Goal: Find specific page/section: Find specific page/section

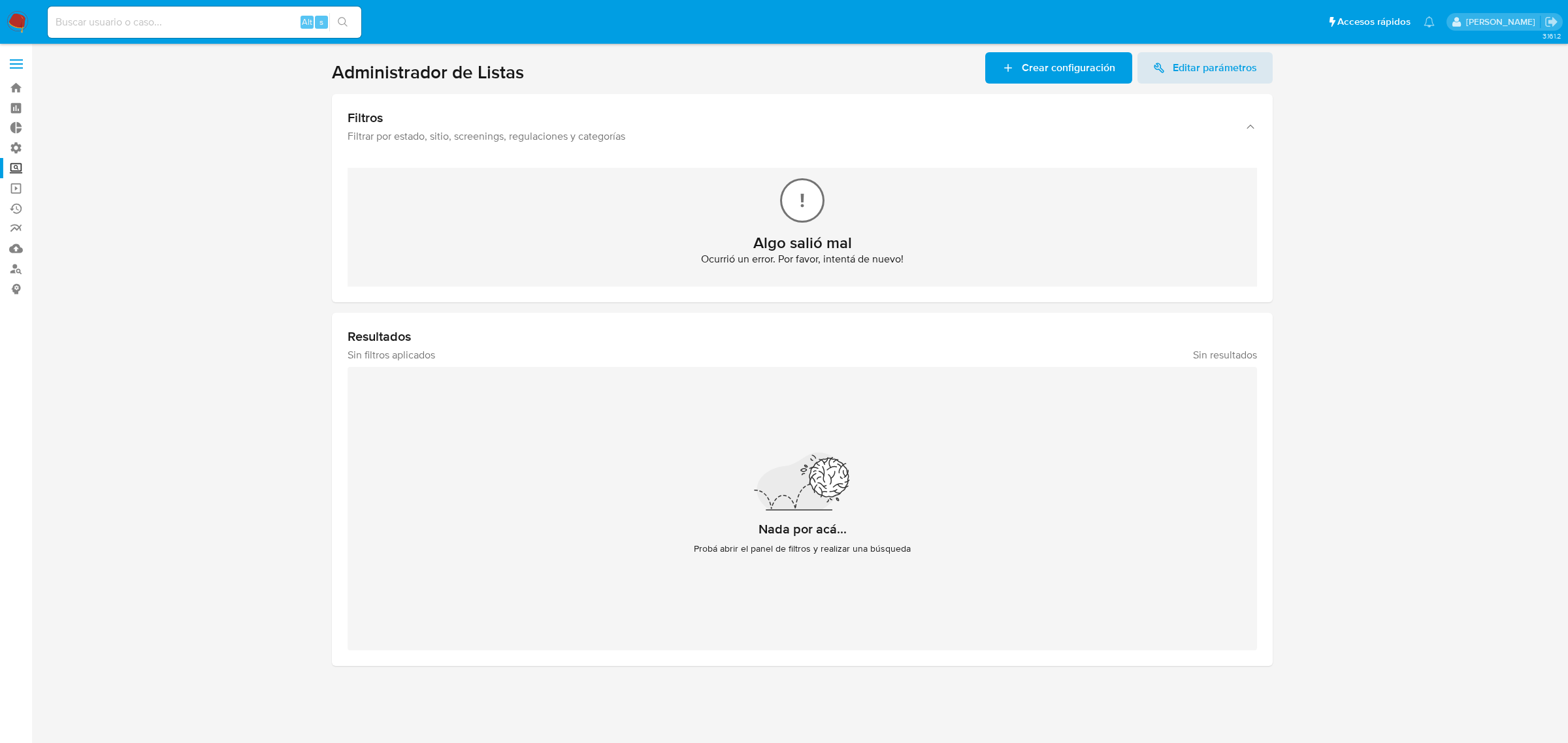
click at [24, 68] on label at bounding box center [16, 64] width 32 height 27
click at [0, 0] on input "checkbox" at bounding box center [0, 0] width 0 height 0
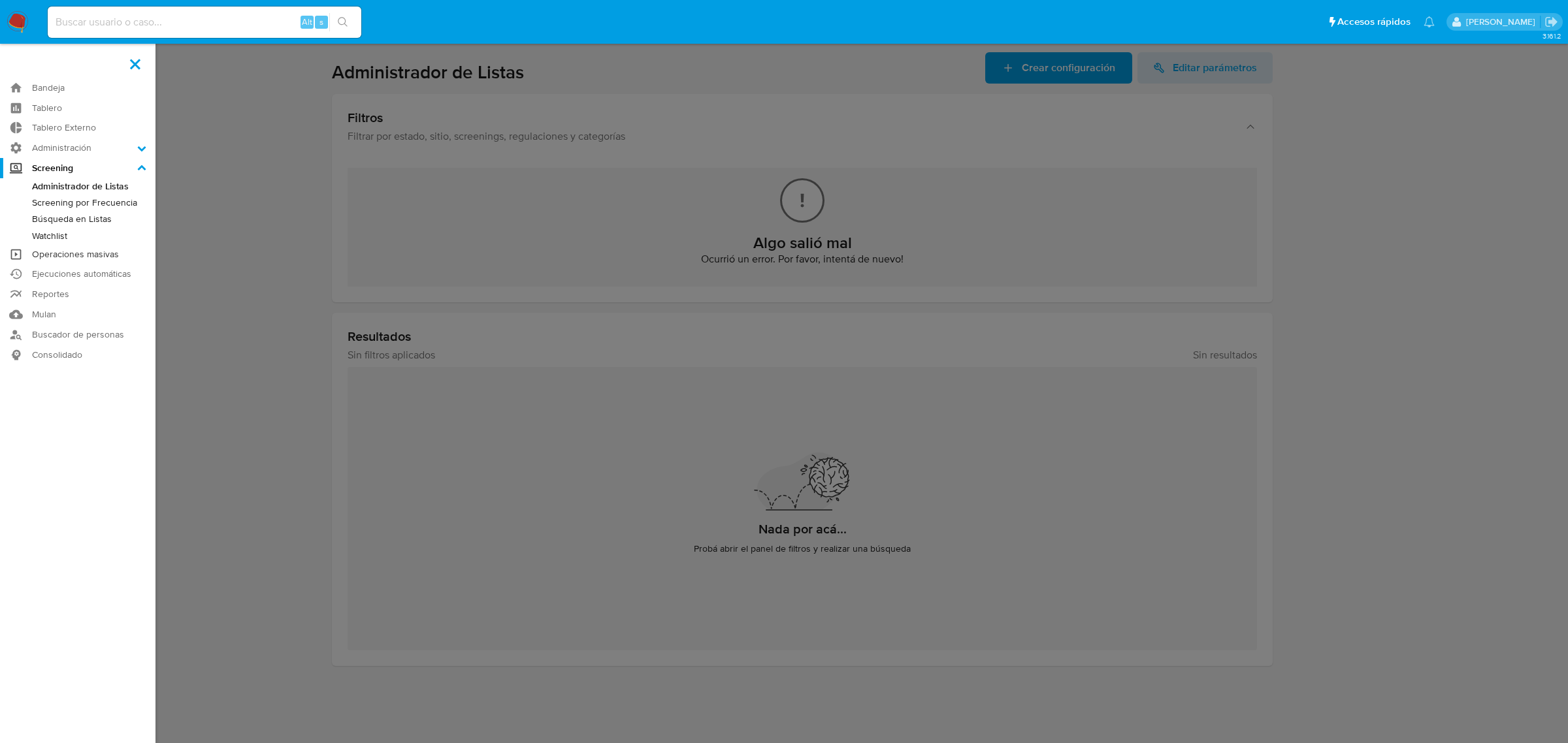
click at [102, 253] on link "Operaciones masivas" at bounding box center [77, 255] width 156 height 21
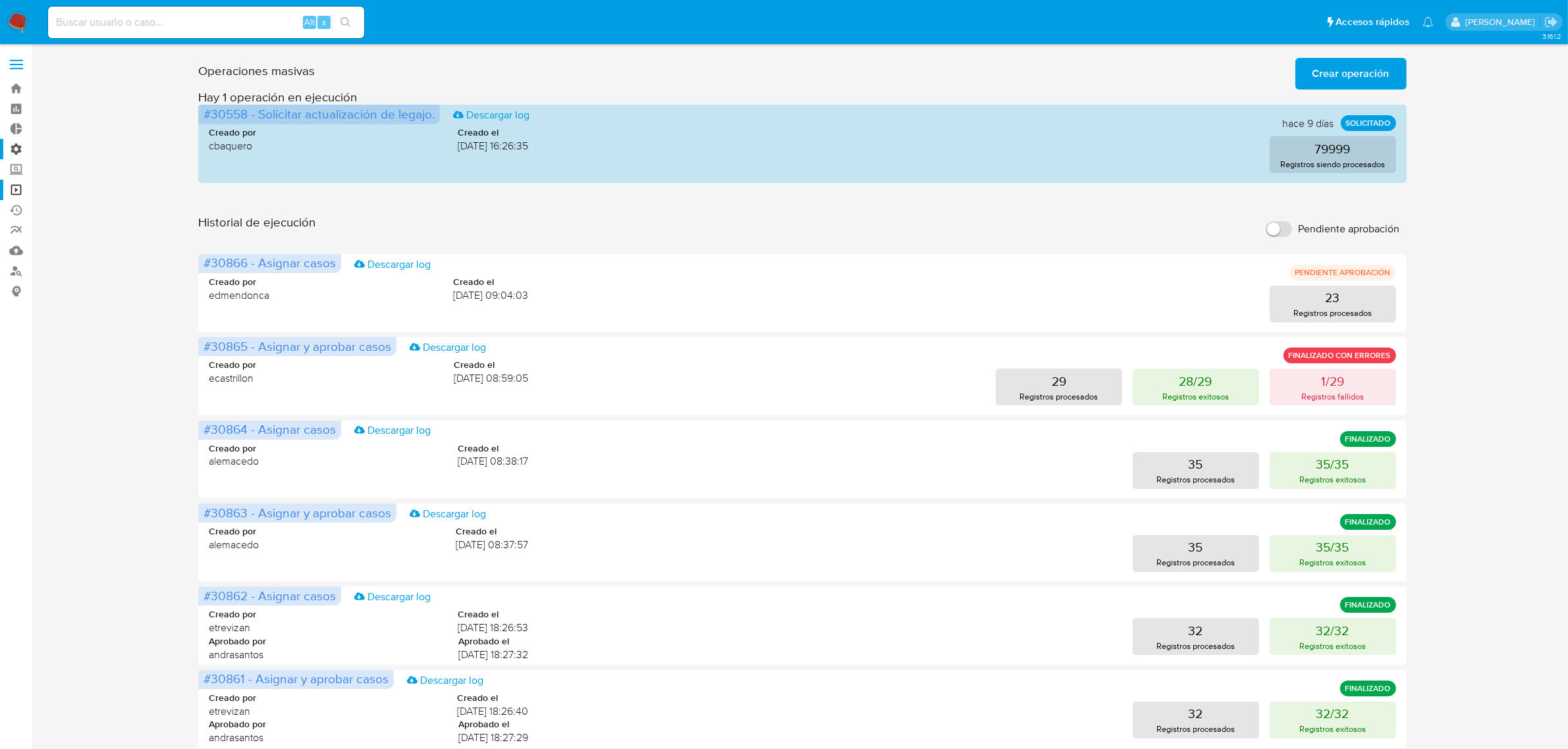
click at [14, 148] on label "Administración" at bounding box center [78, 149] width 157 height 21
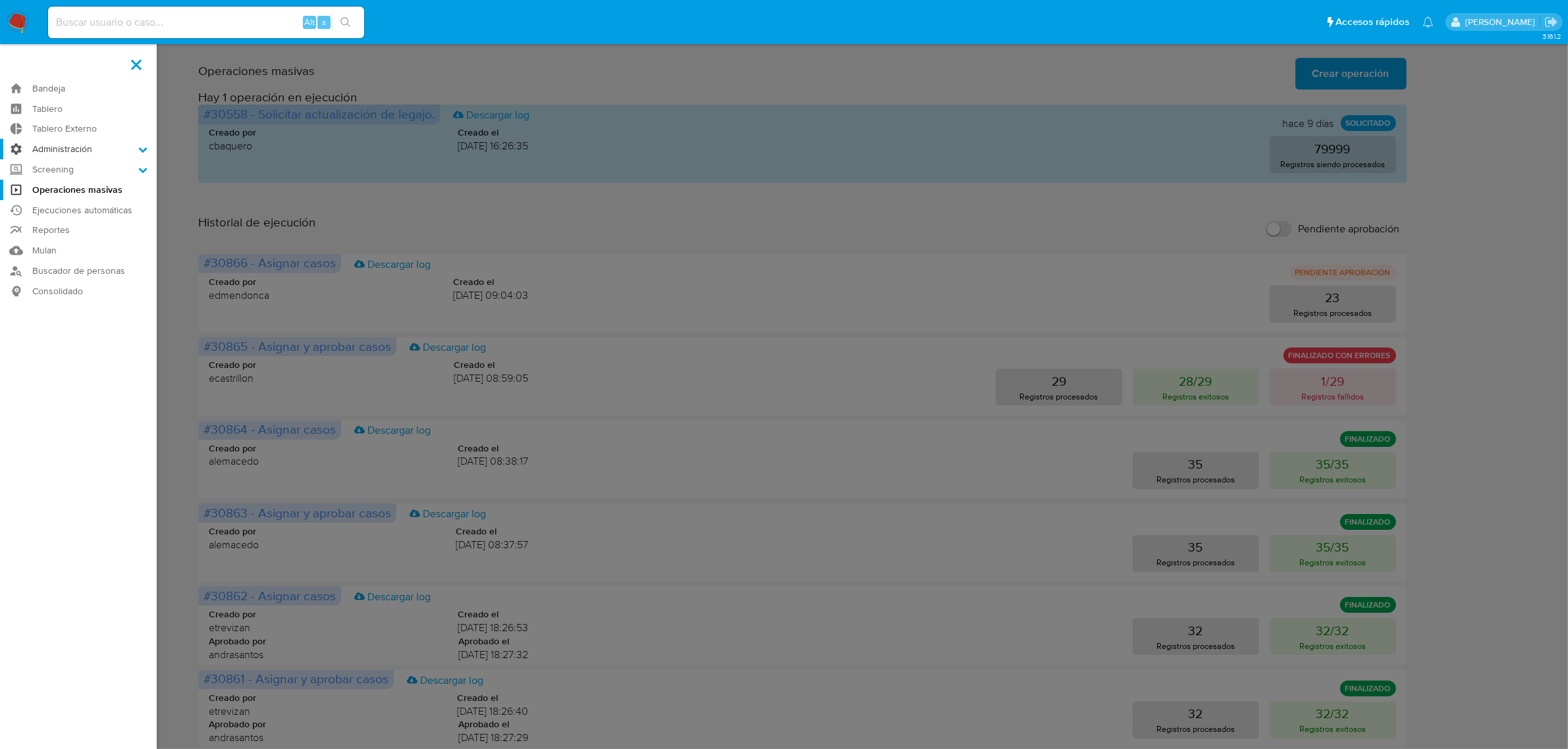
click at [0, 0] on input "Administración" at bounding box center [0, 0] width 0 height 0
click at [92, 235] on link "Configuración de Casos" at bounding box center [78, 234] width 157 height 17
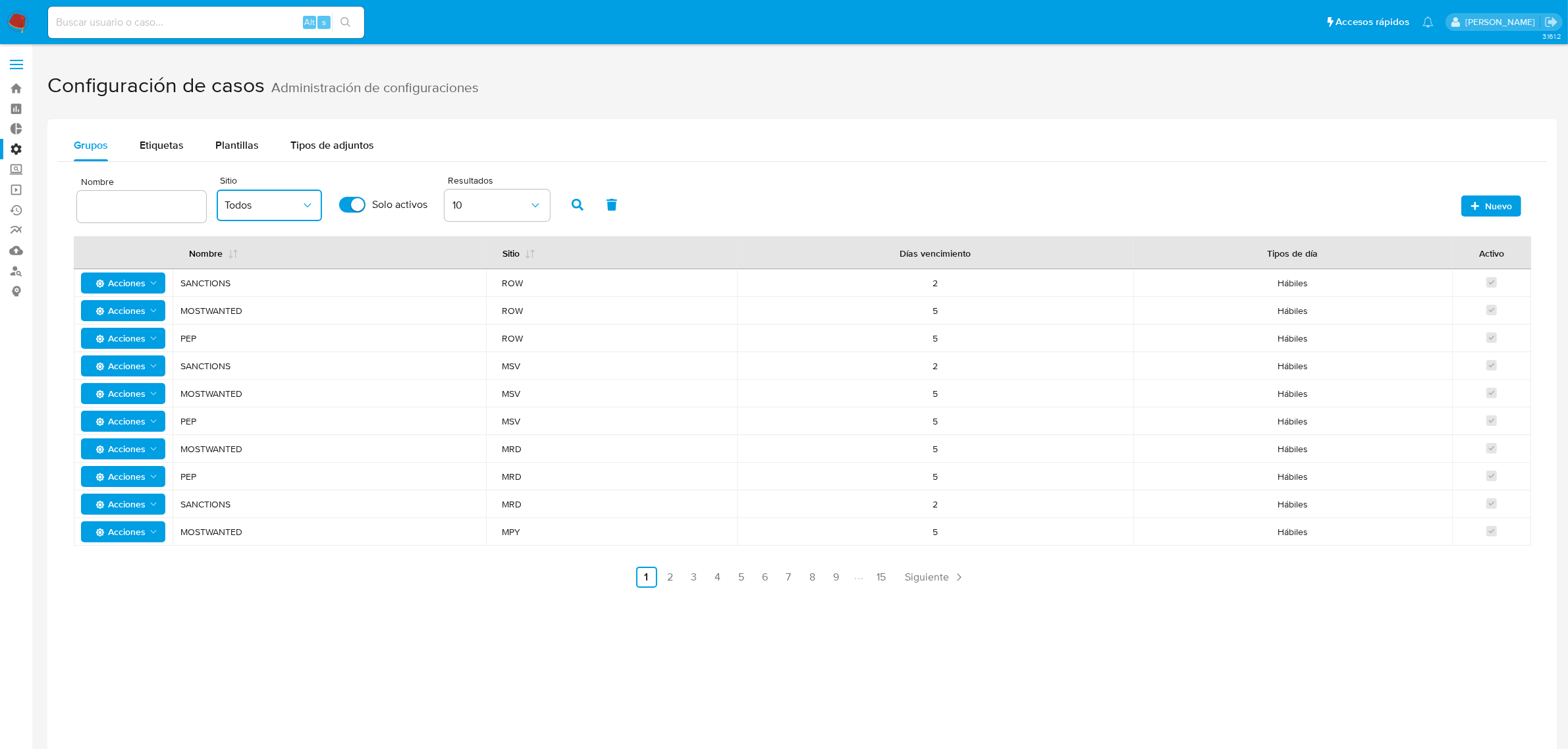
click at [281, 207] on span "Todos" at bounding box center [262, 205] width 76 height 13
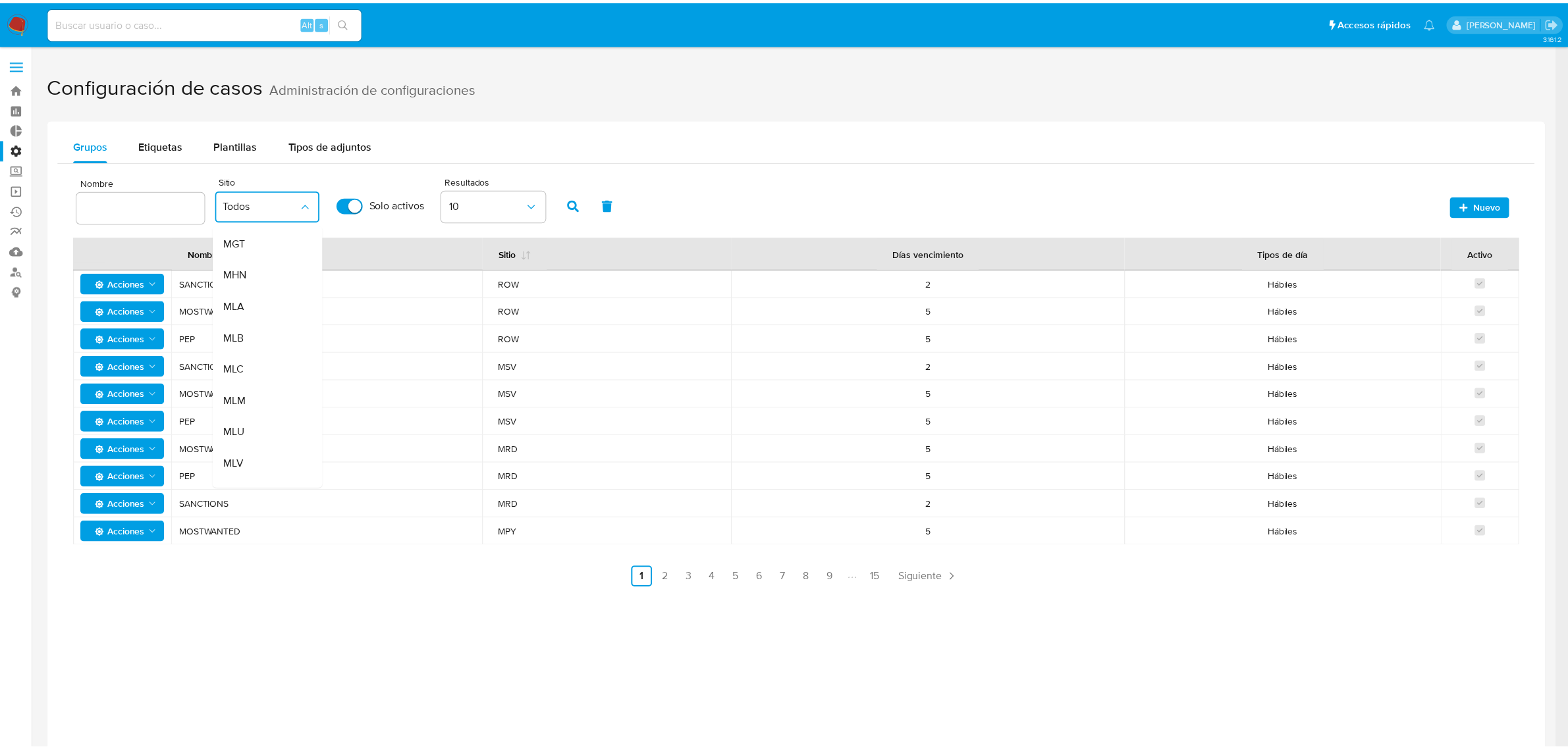
scroll to position [262, 0]
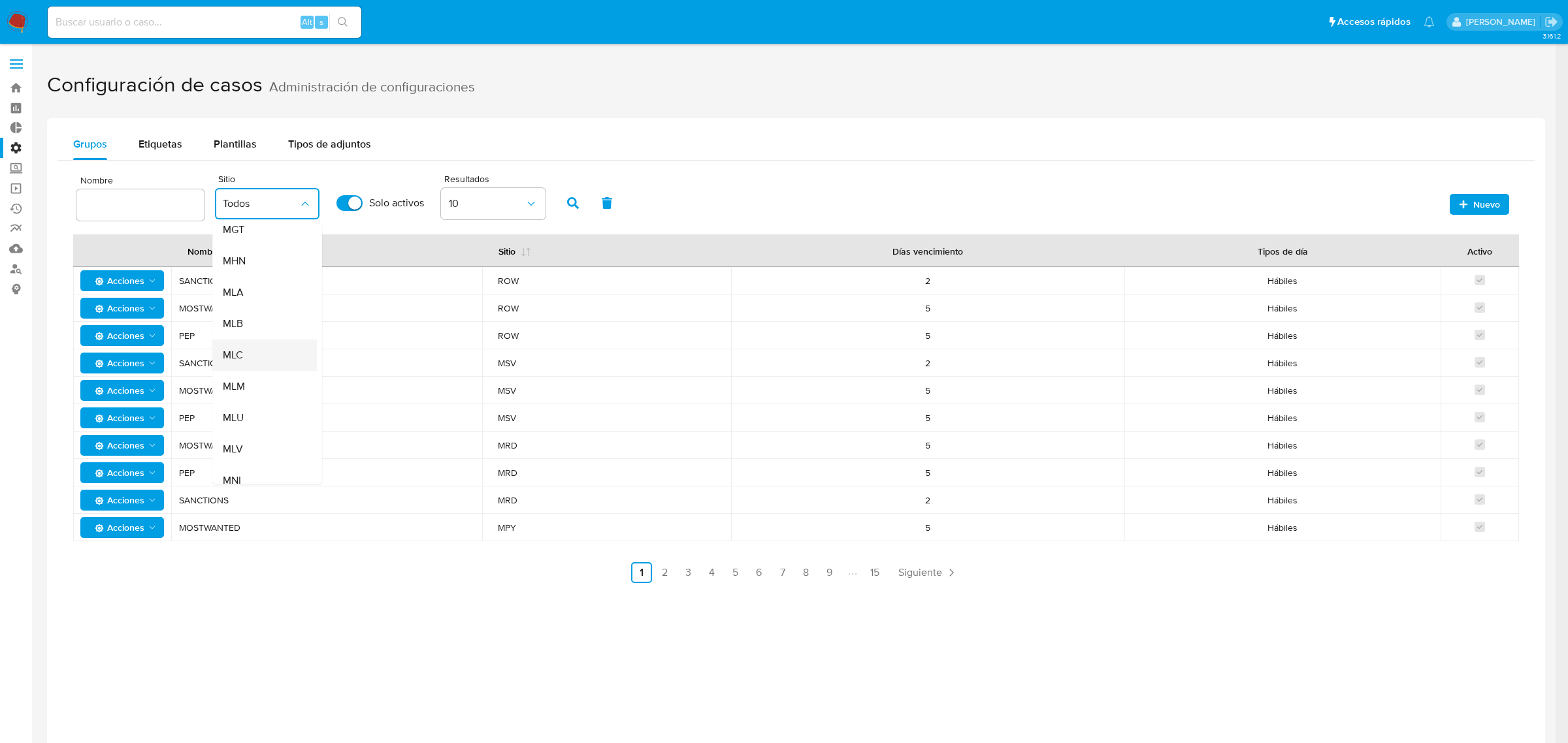
click at [271, 360] on div "MLC" at bounding box center [261, 356] width 75 height 31
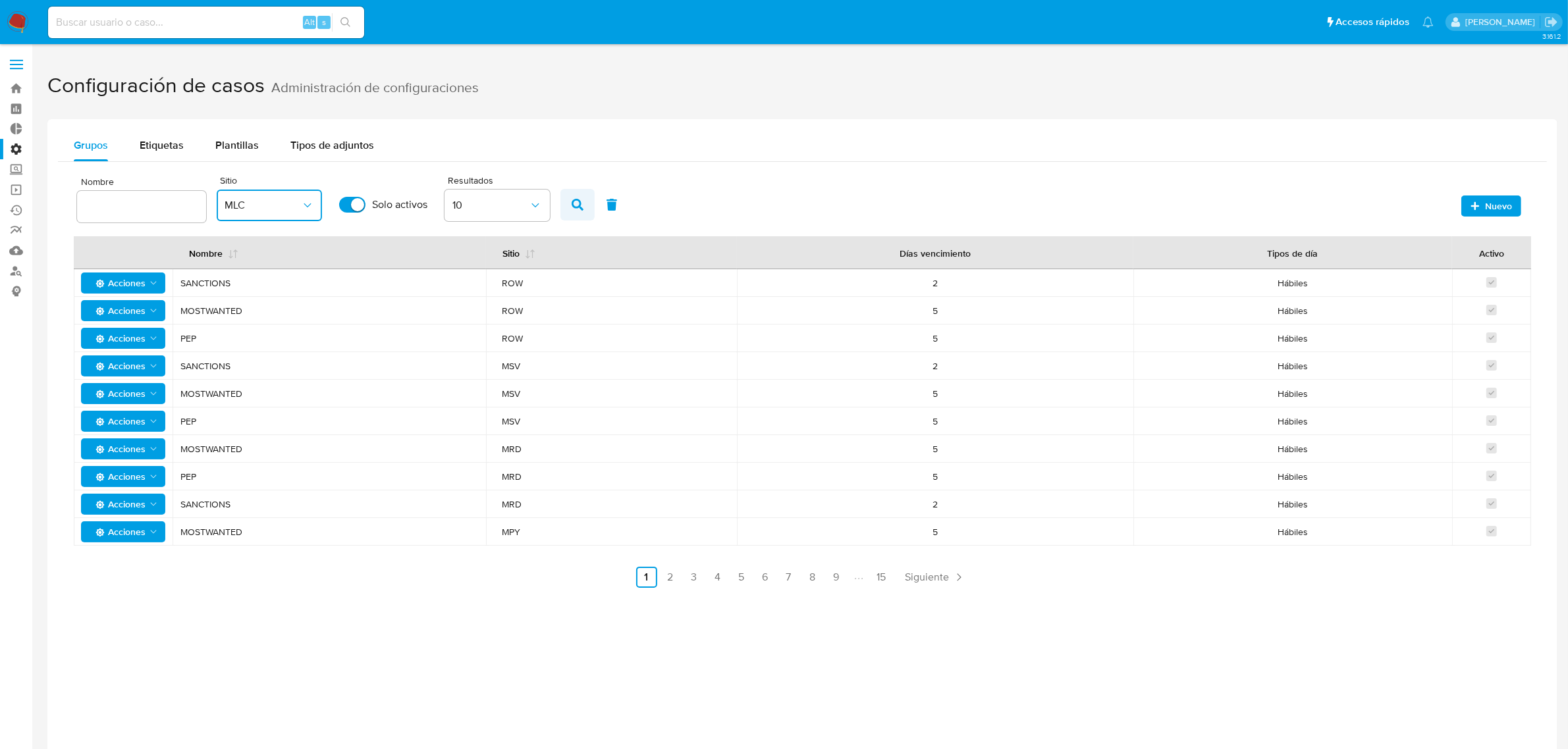
click at [564, 206] on button "button" at bounding box center [577, 205] width 35 height 32
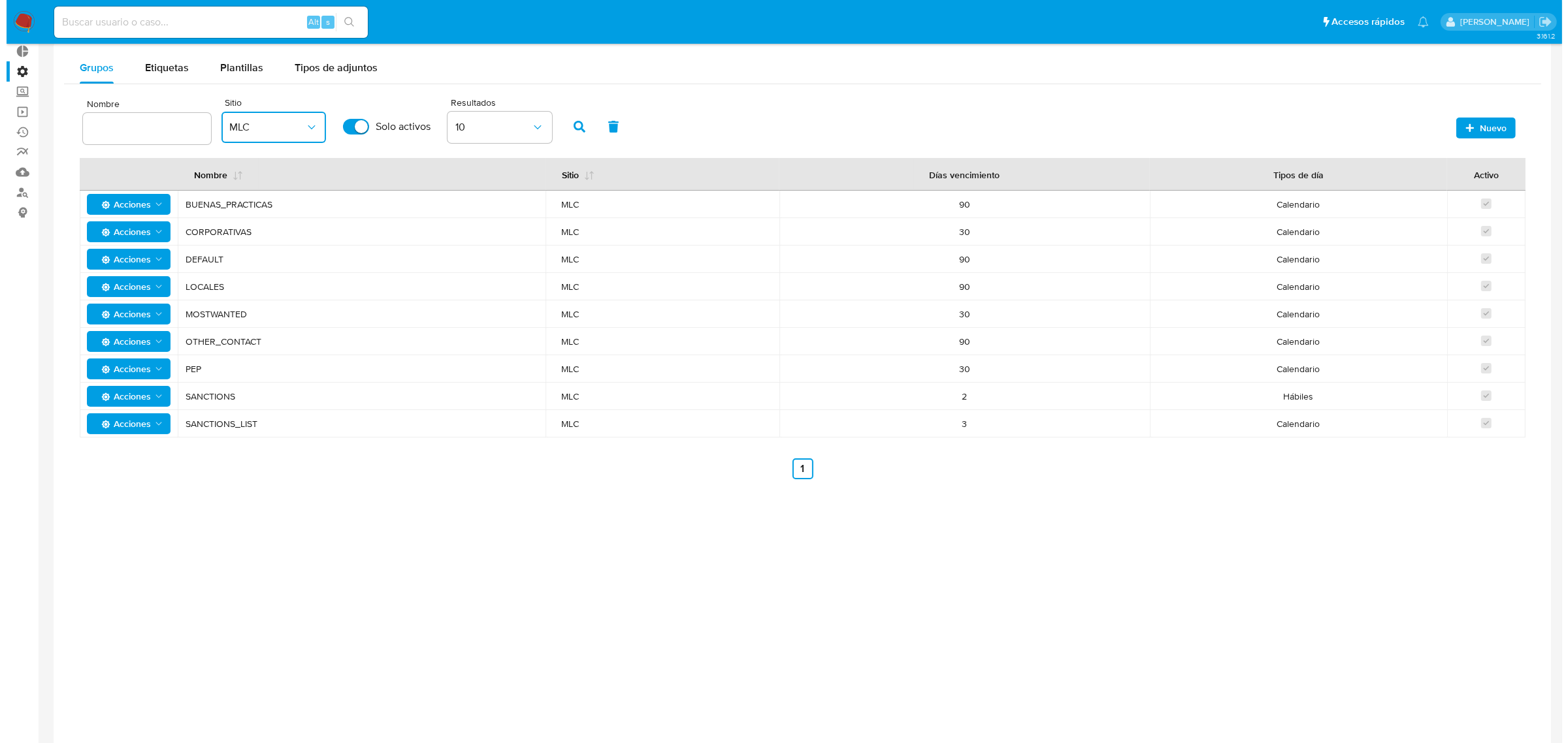
scroll to position [0, 0]
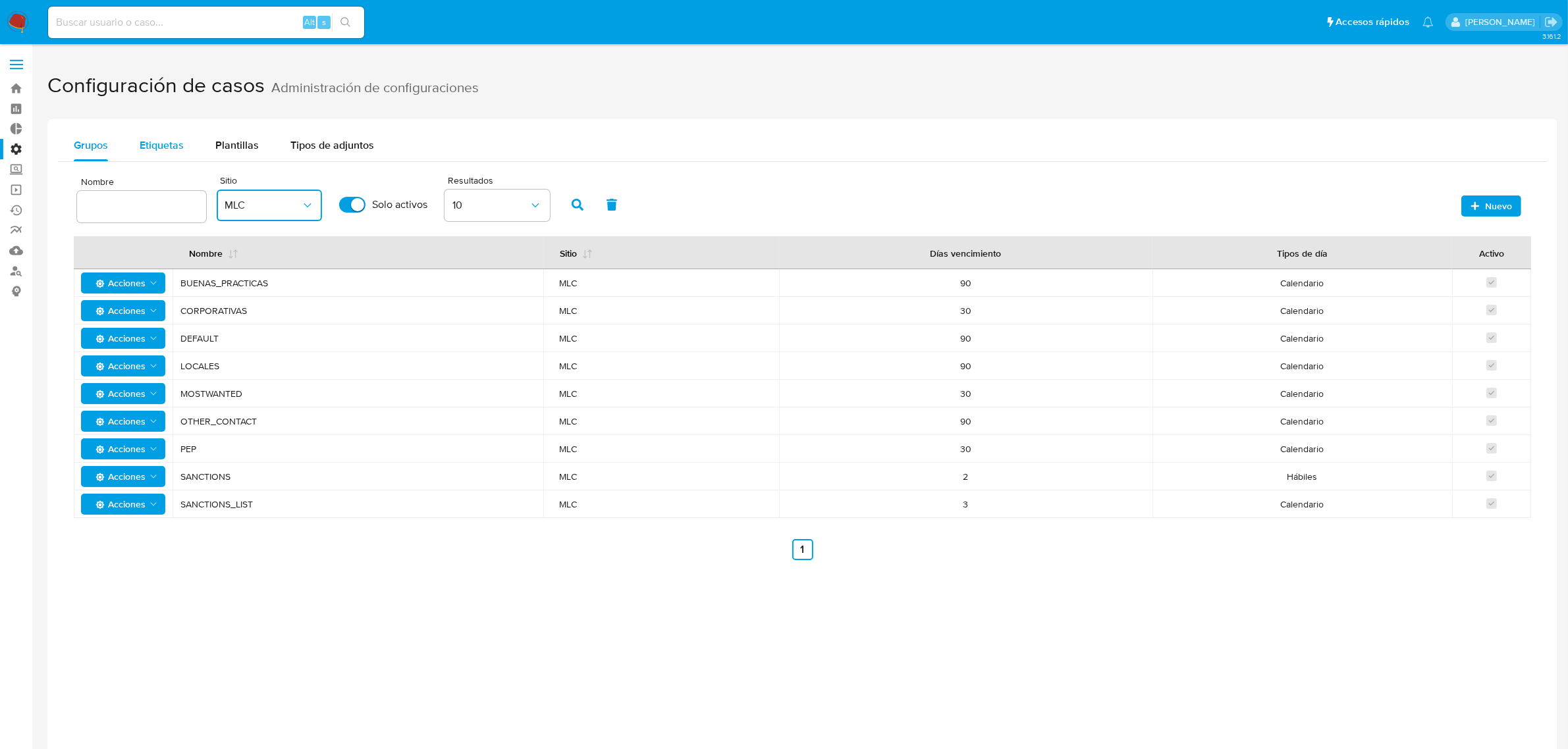
click at [175, 149] on span "Etiquetas" at bounding box center [161, 144] width 44 height 15
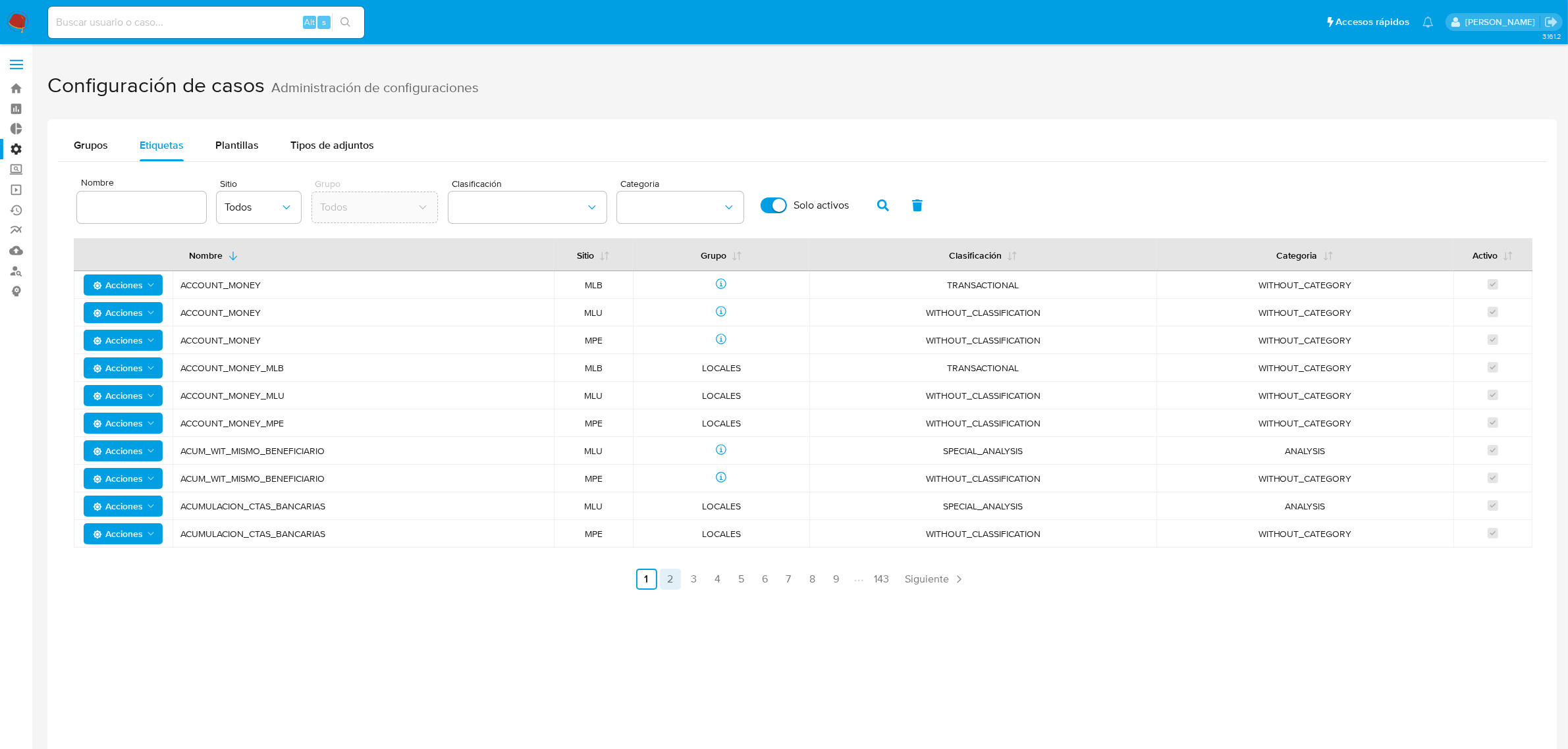
click at [672, 583] on link "2" at bounding box center [670, 579] width 21 height 21
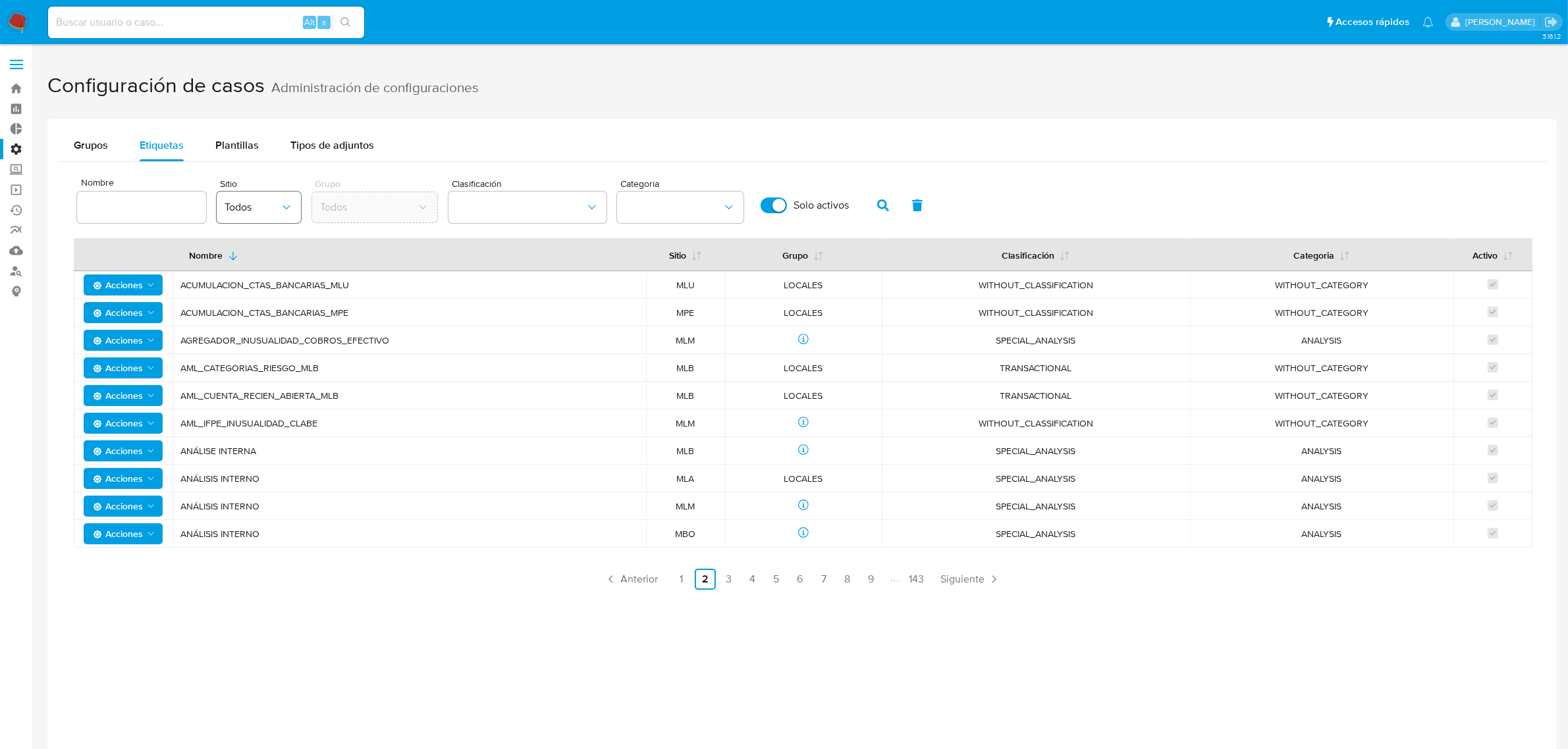
click at [264, 214] on button "Todos" at bounding box center [259, 207] width 84 height 32
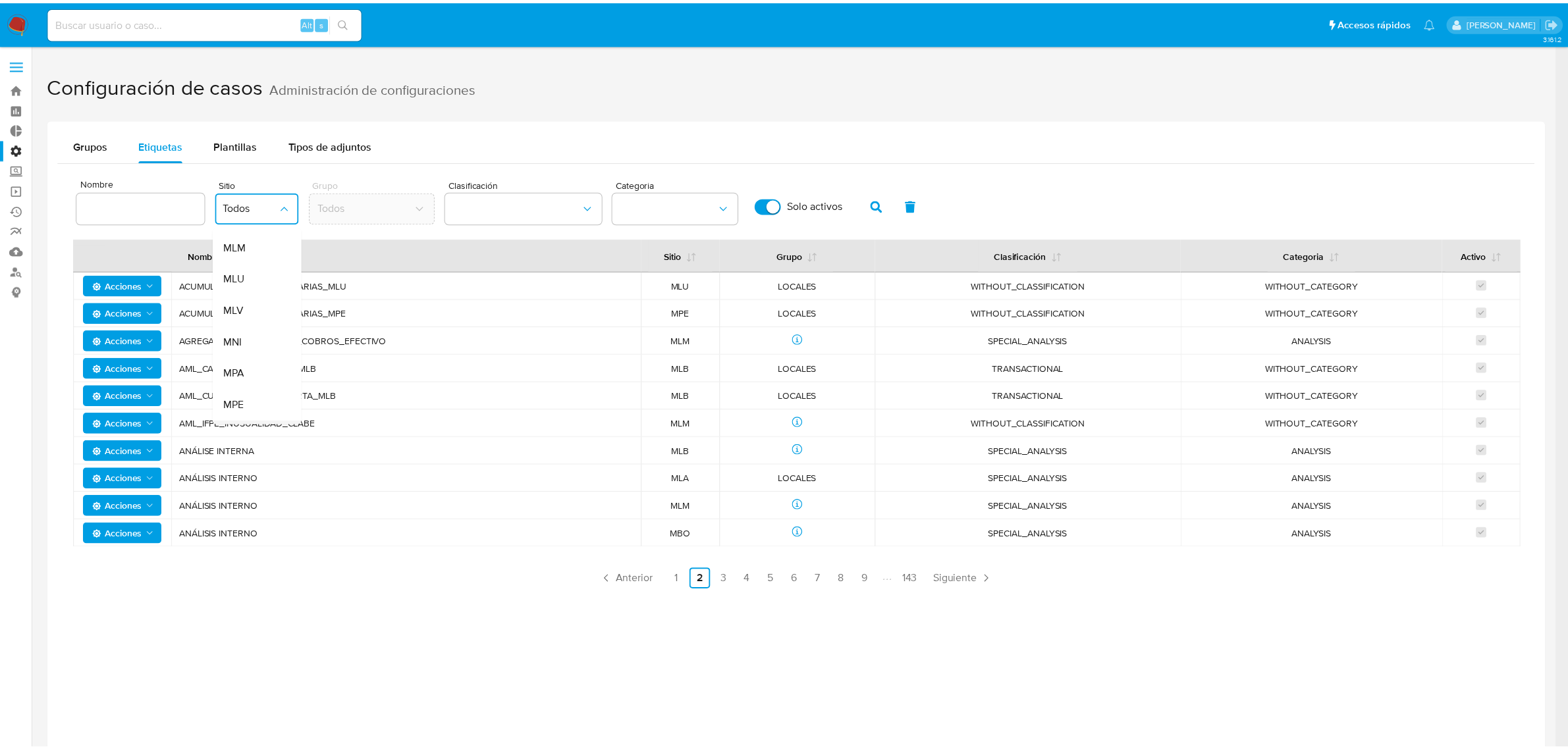
scroll to position [363, 0]
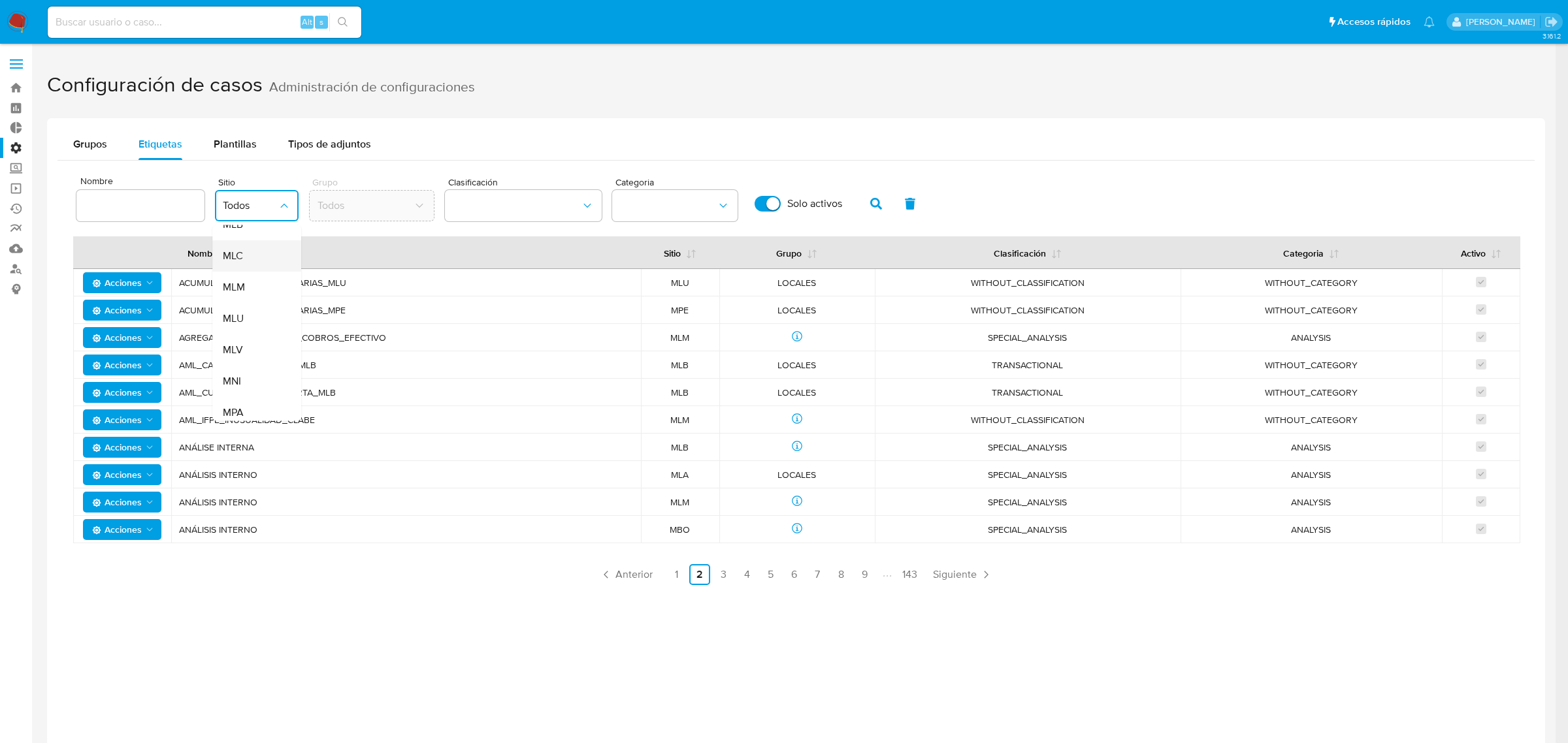
click at [253, 262] on div "MLC" at bounding box center [253, 256] width 60 height 31
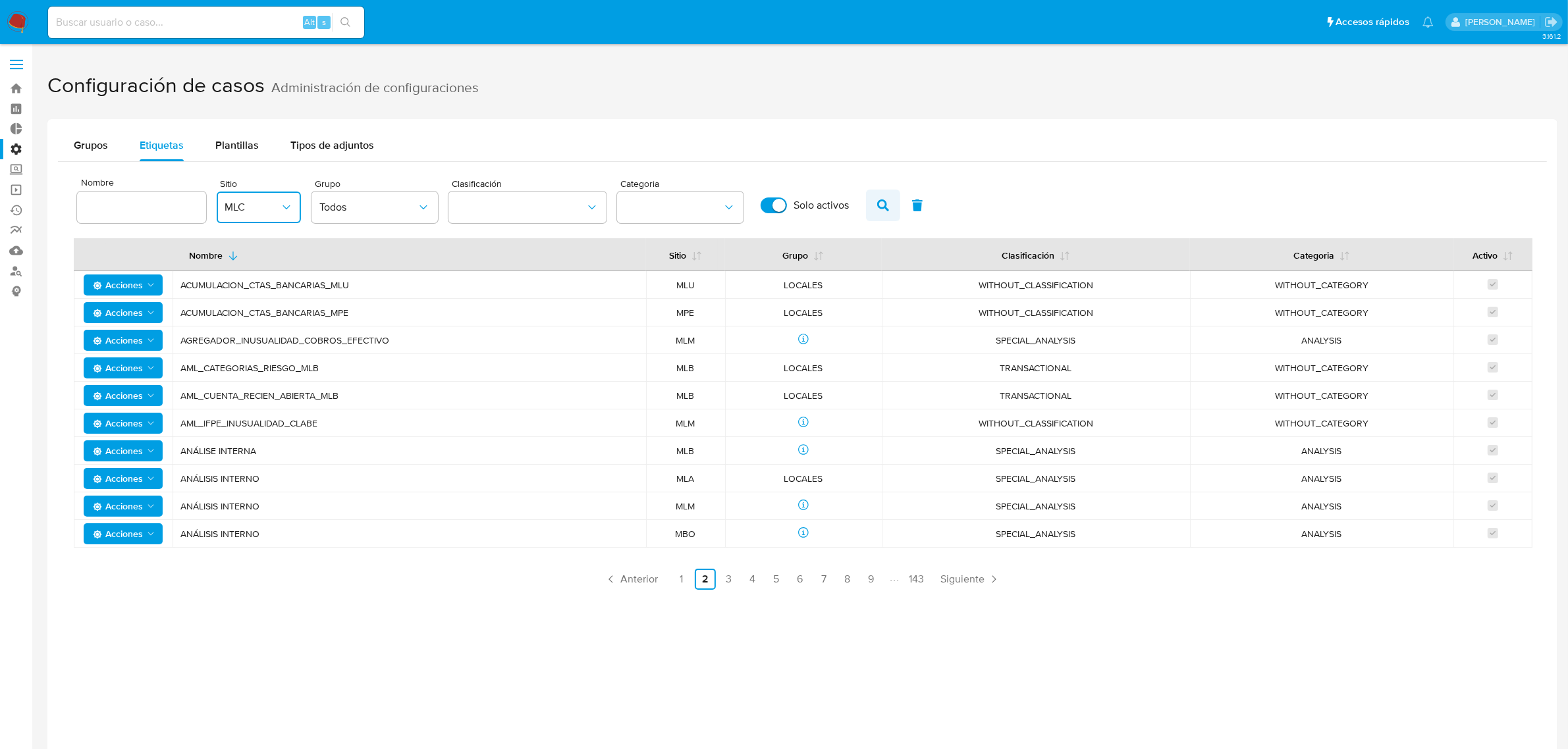
click at [877, 209] on icon "button" at bounding box center [883, 205] width 12 height 12
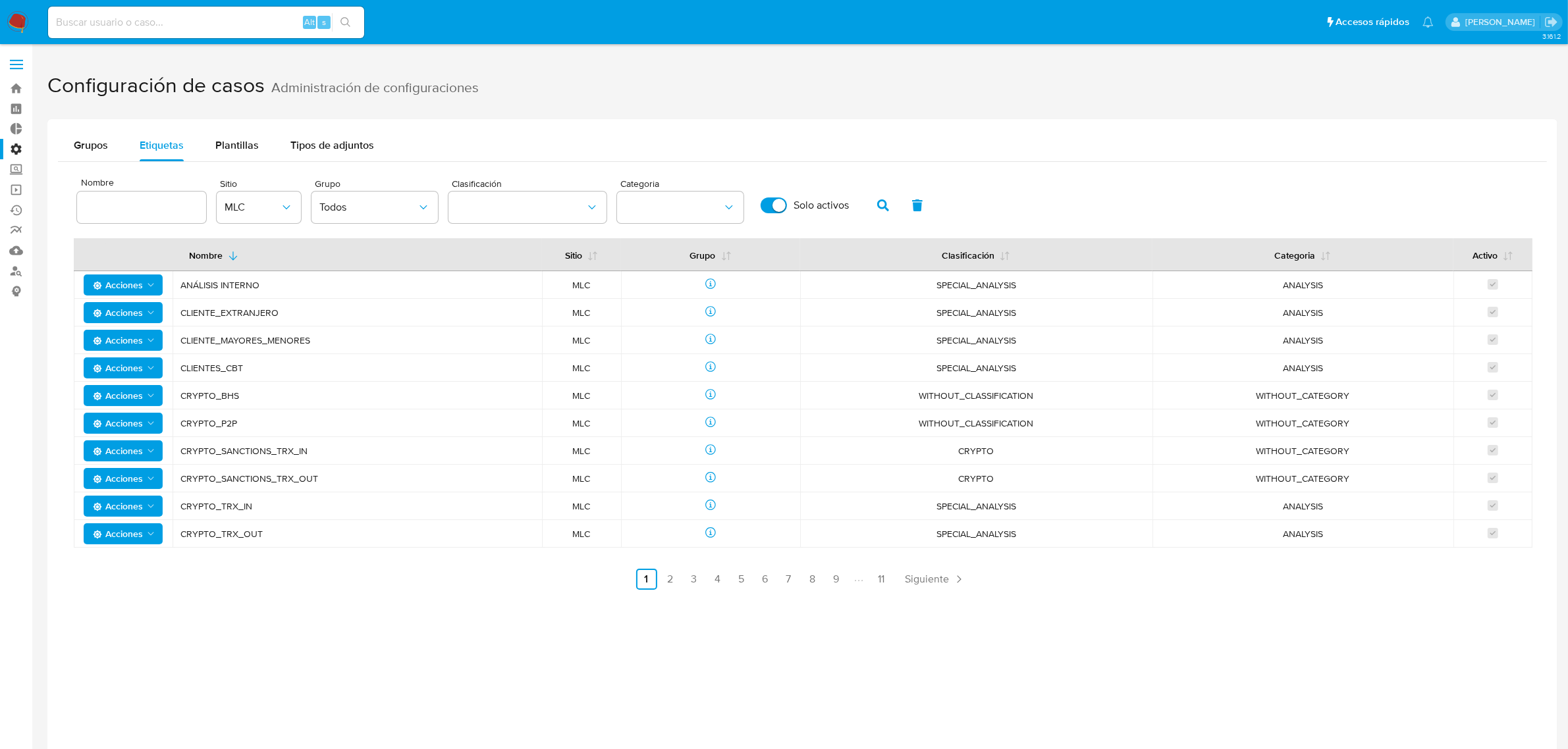
click at [14, 68] on span at bounding box center [16, 69] width 13 height 2
click at [0, 0] on input "checkbox" at bounding box center [0, 0] width 0 height 0
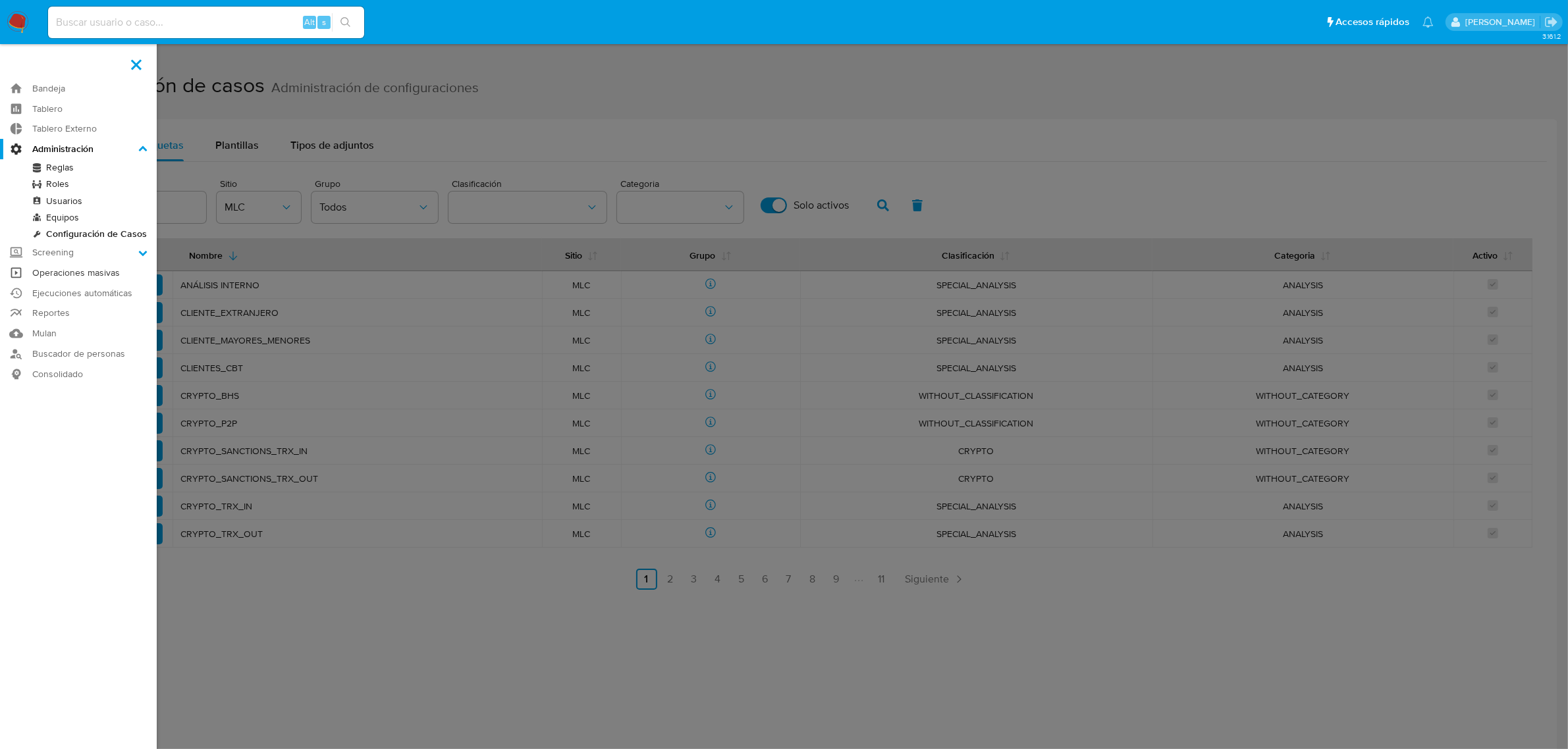
click at [73, 273] on link "Operaciones masivas" at bounding box center [78, 272] width 157 height 21
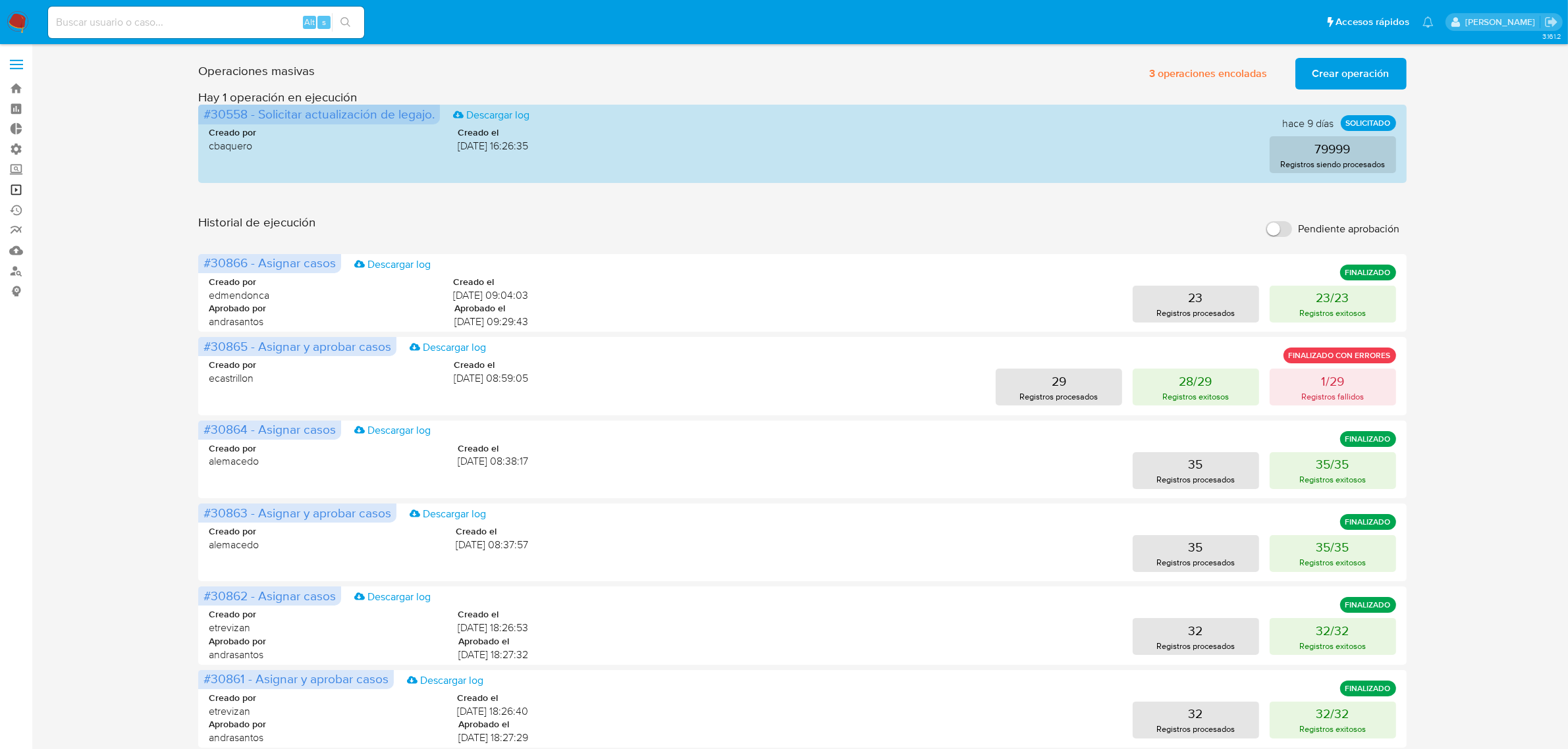
click at [17, 189] on link "Operaciones masivas" at bounding box center [78, 189] width 157 height 21
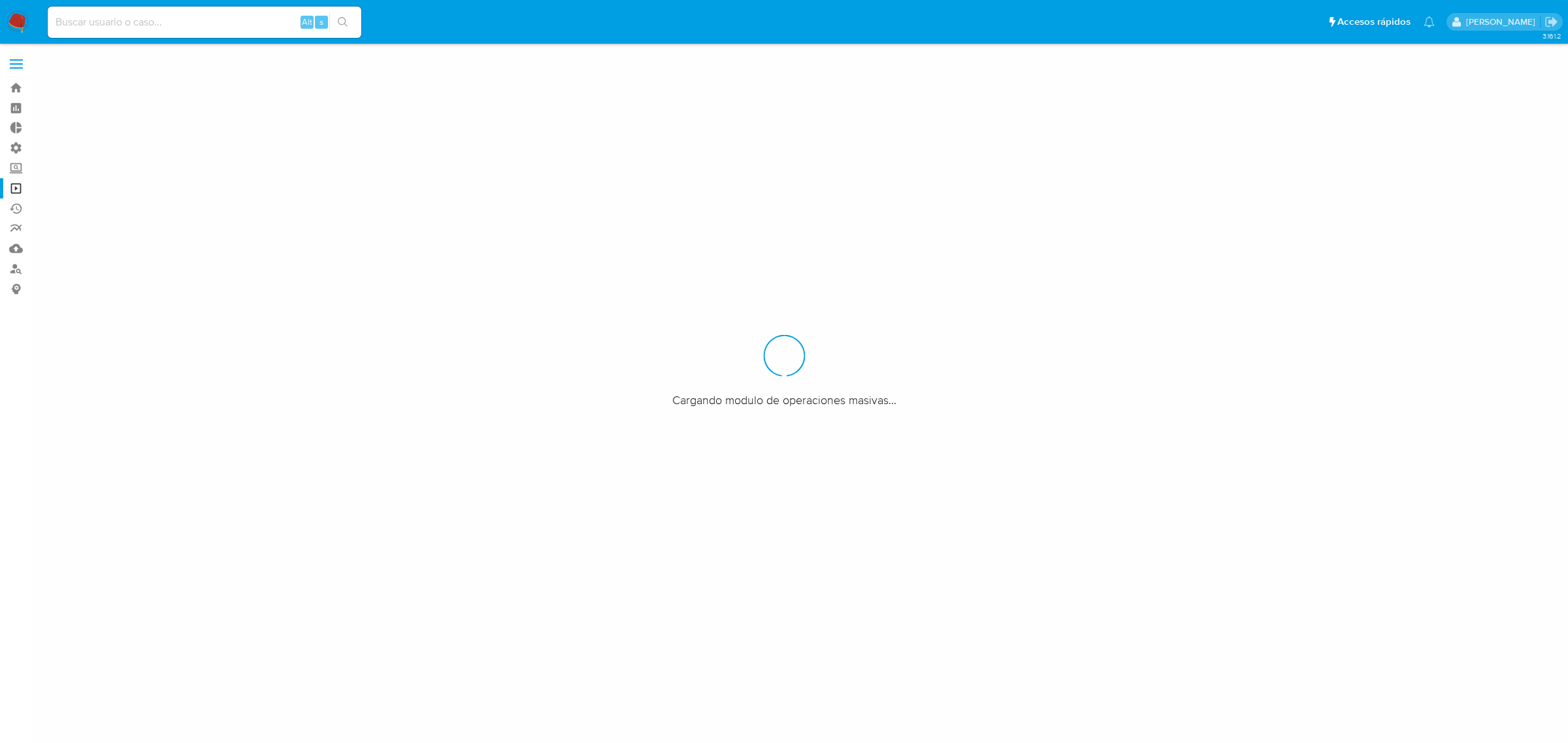
click at [9, 67] on label at bounding box center [16, 64] width 32 height 27
click at [0, 0] on input "checkbox" at bounding box center [0, 0] width 0 height 0
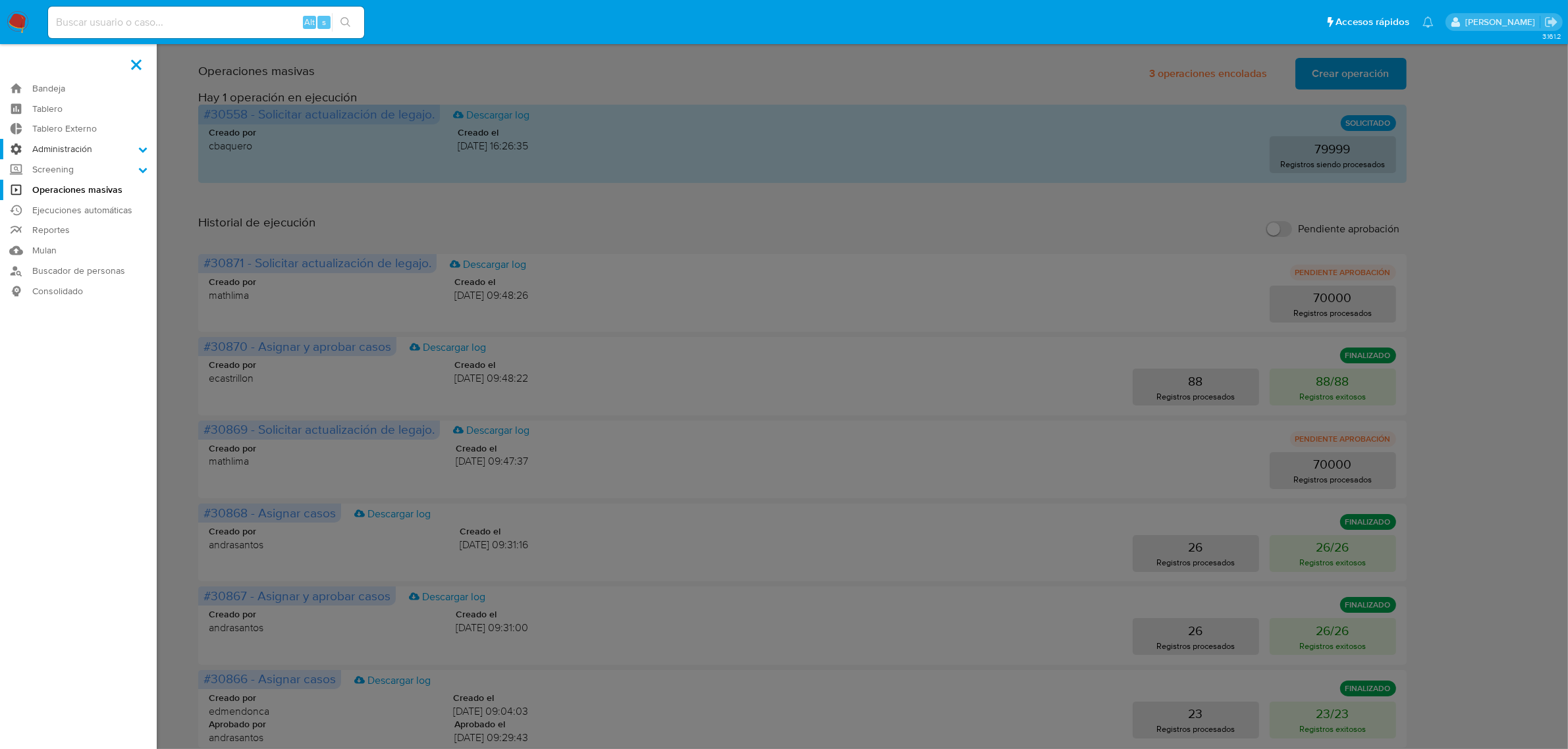
click at [138, 149] on icon at bounding box center [142, 149] width 9 height 9
click at [0, 0] on input "Administración" at bounding box center [0, 0] width 0 height 0
click at [108, 235] on link "Configuración de Casos" at bounding box center [78, 234] width 157 height 17
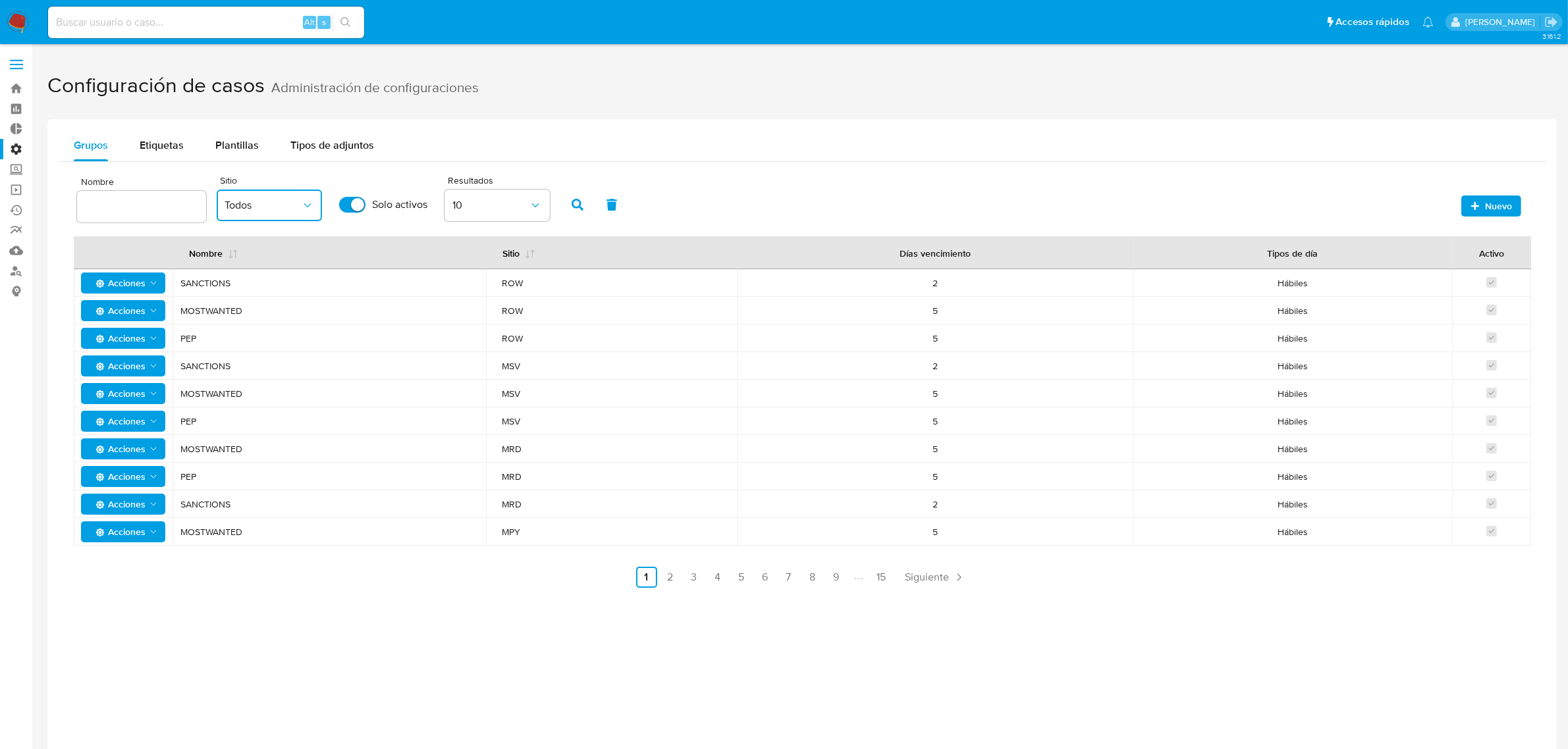
click at [274, 199] on span "Todos" at bounding box center [262, 205] width 76 height 13
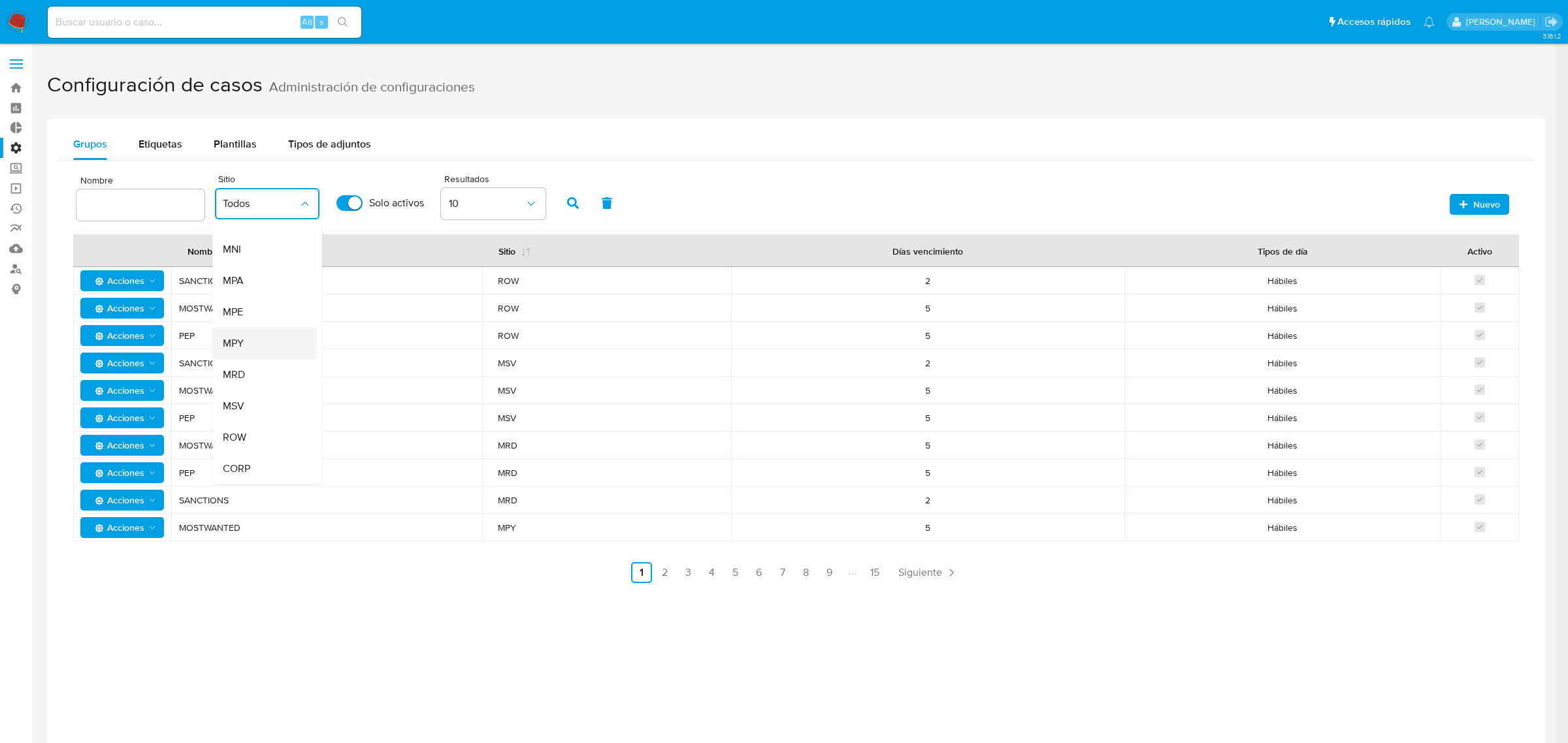
scroll to position [409, 0]
click at [266, 273] on div "MLU" at bounding box center [261, 269] width 75 height 31
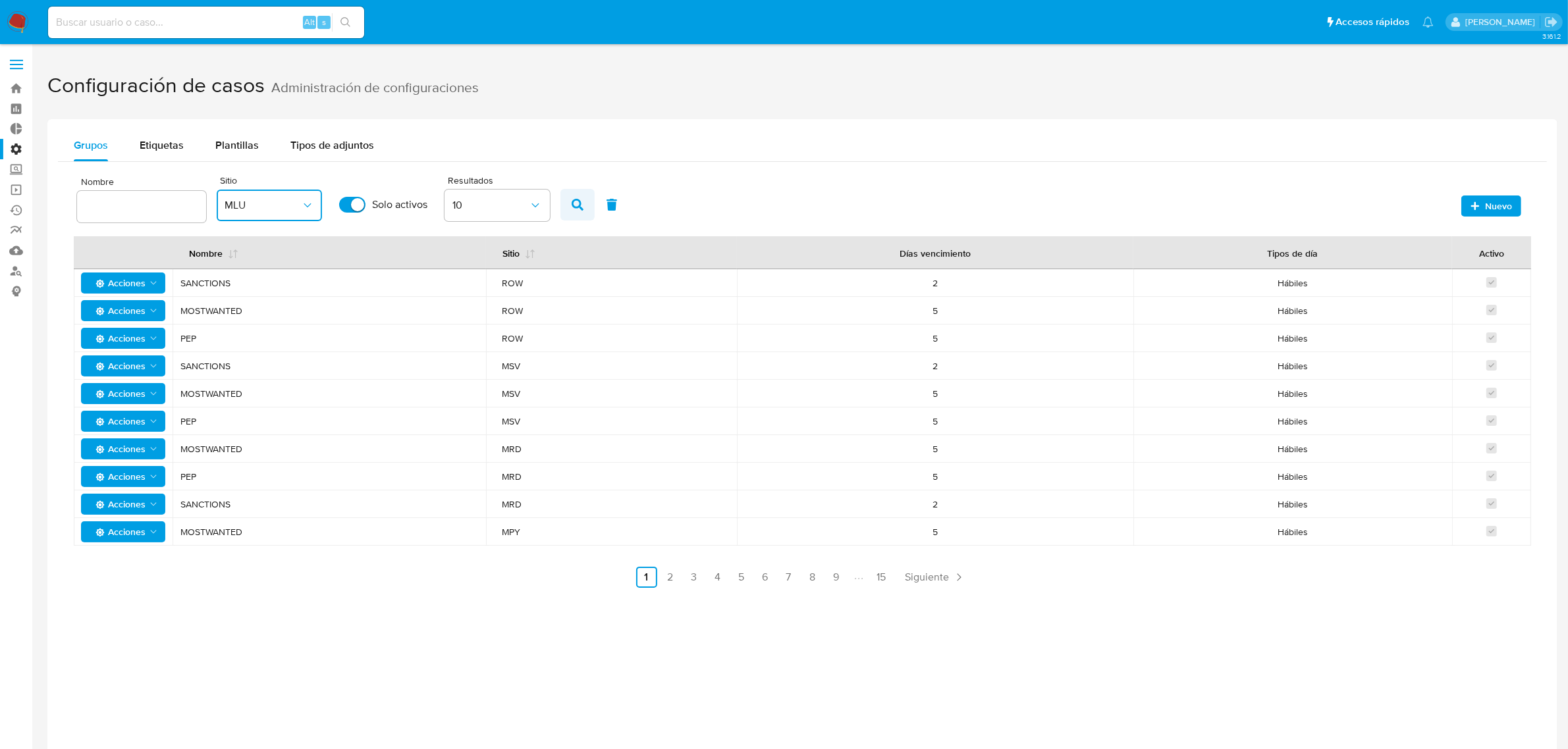
click at [571, 205] on icon "button" at bounding box center [577, 205] width 12 height 12
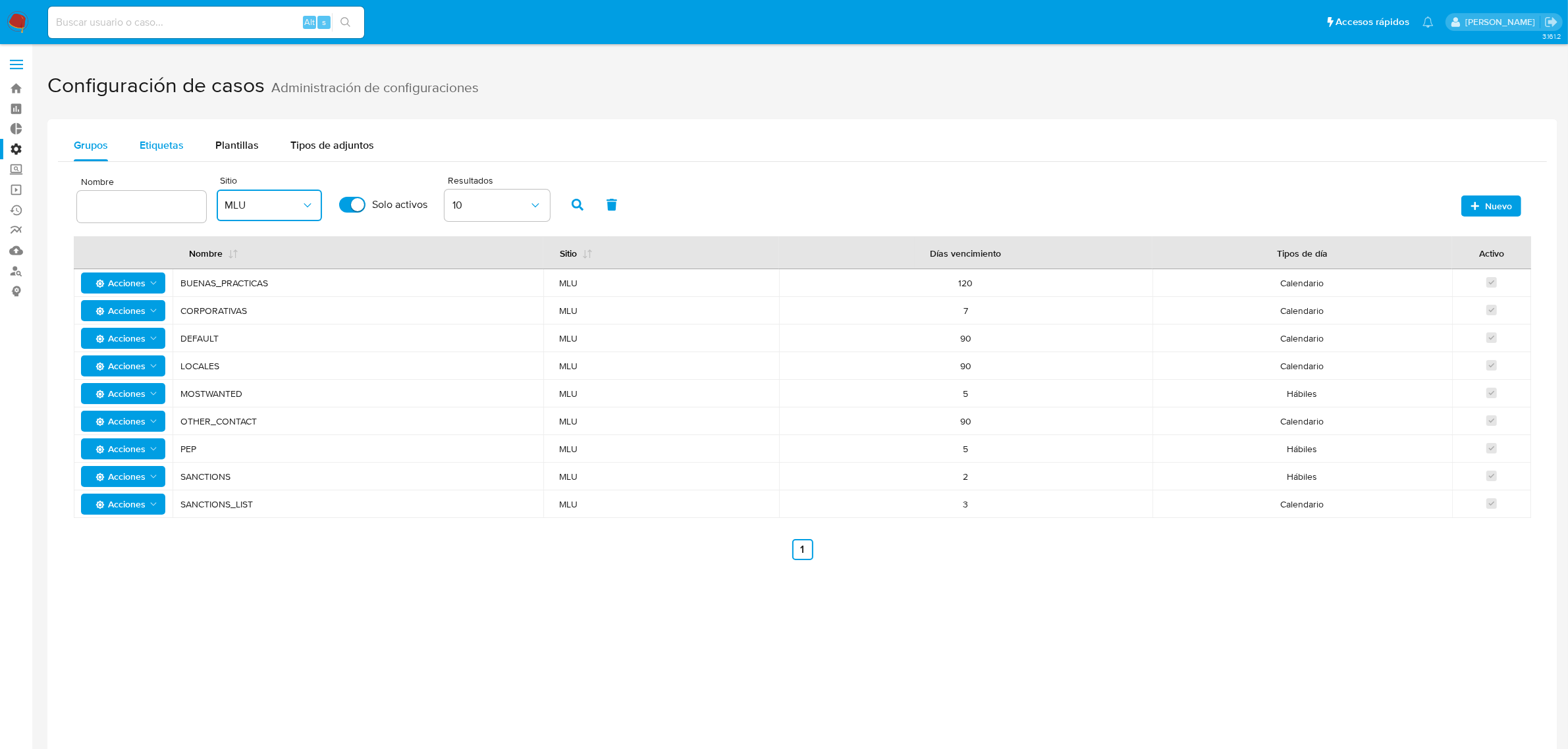
click at [139, 138] on span "Etiquetas" at bounding box center [161, 144] width 44 height 15
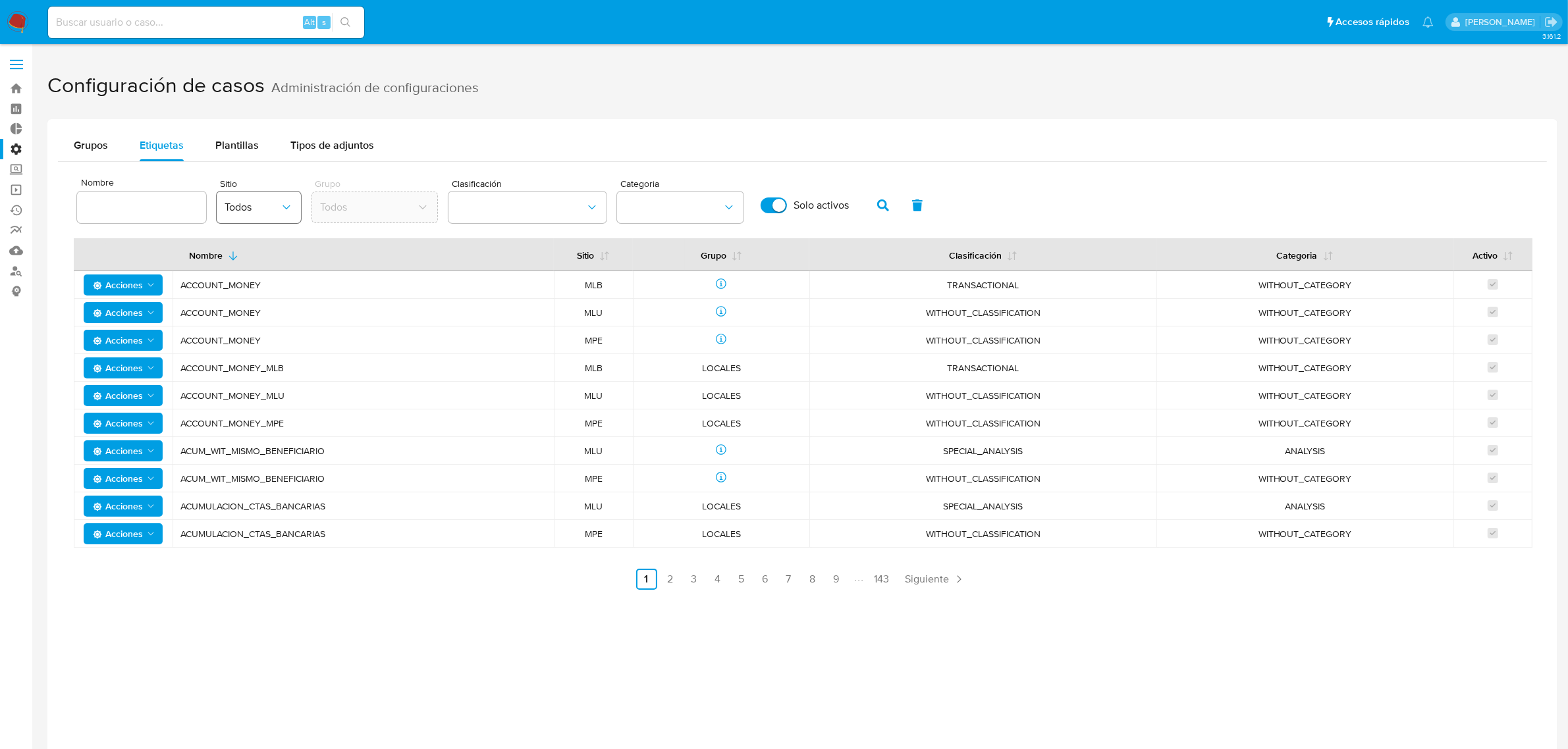
click at [281, 202] on icon "site" at bounding box center [286, 207] width 13 height 13
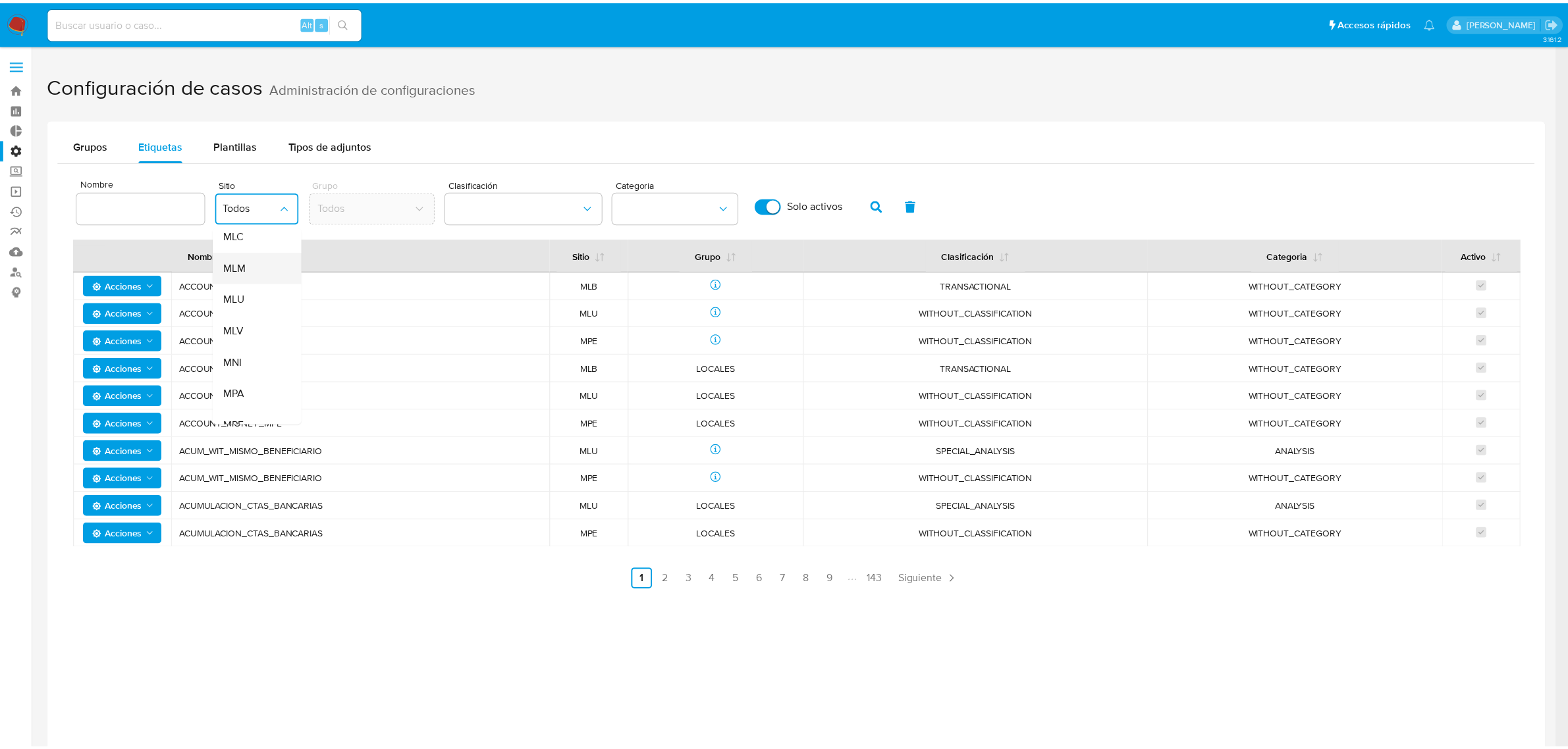
scroll to position [363, 0]
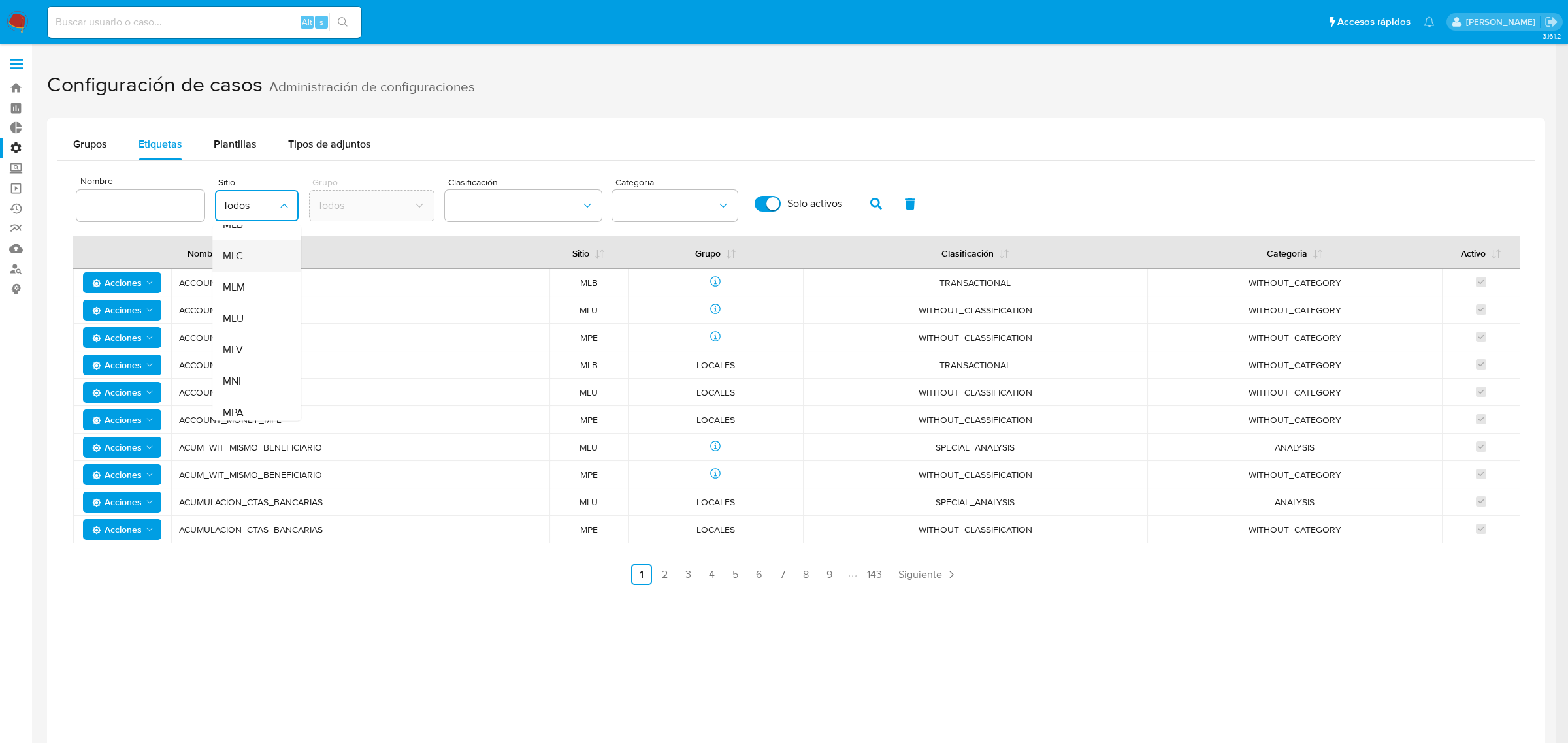
click at [261, 263] on div "MLC" at bounding box center [253, 256] width 60 height 31
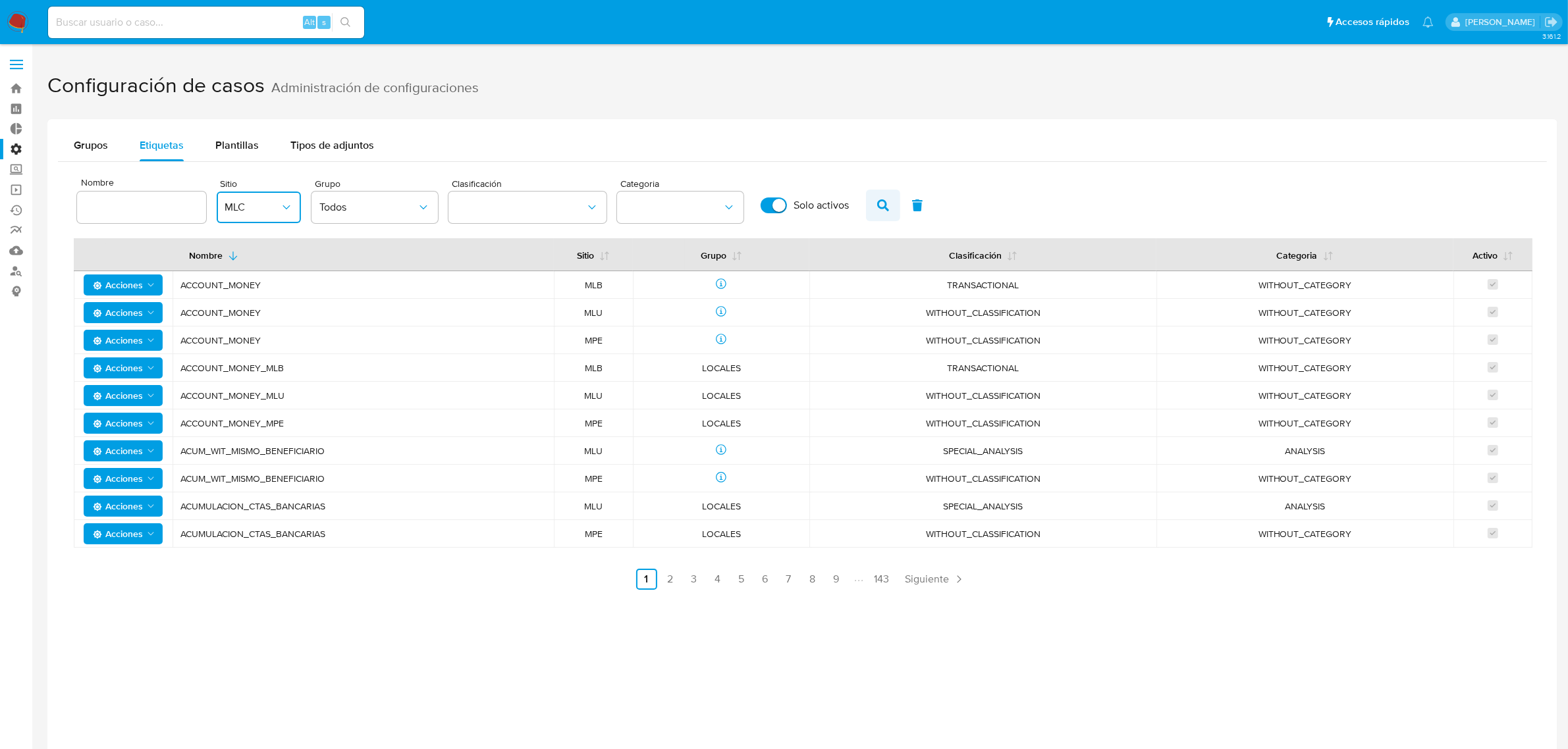
click at [879, 209] on icon "button" at bounding box center [883, 205] width 12 height 12
